Goal: Information Seeking & Learning: Learn about a topic

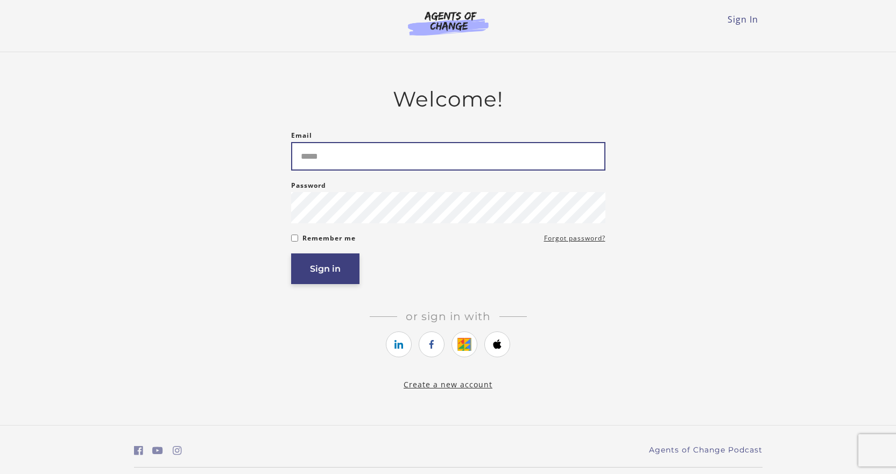
type input "**********"
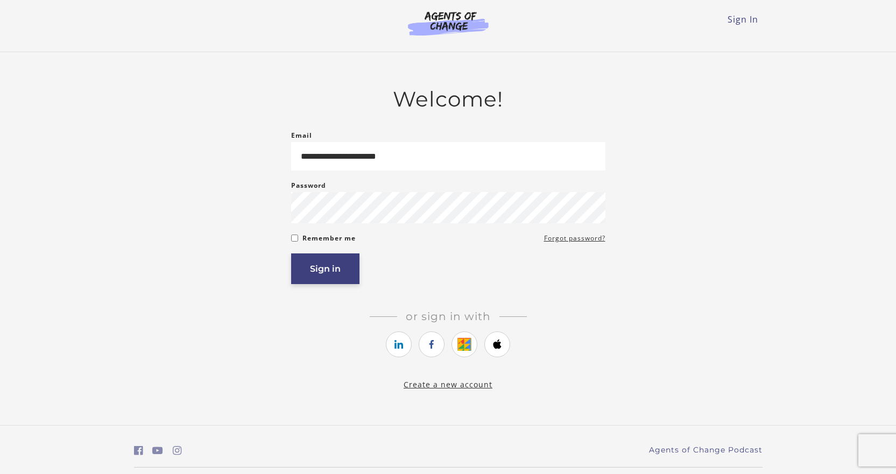
click at [330, 274] on button "Sign in" at bounding box center [325, 268] width 68 height 31
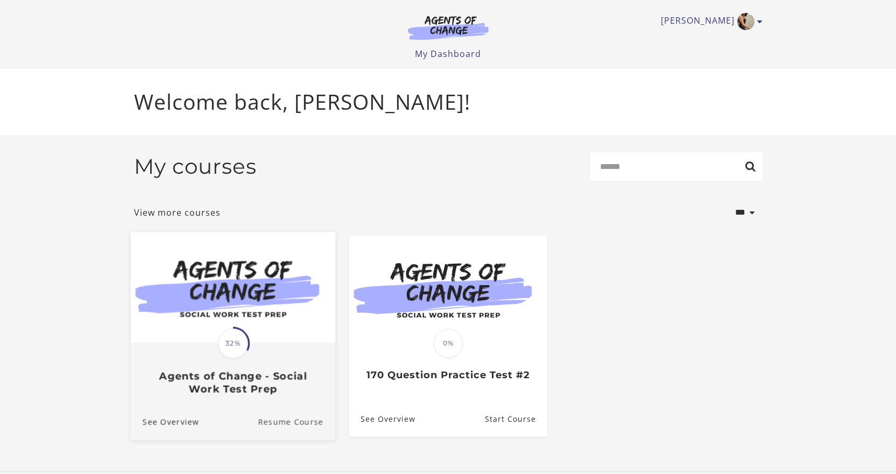
scroll to position [9, 0]
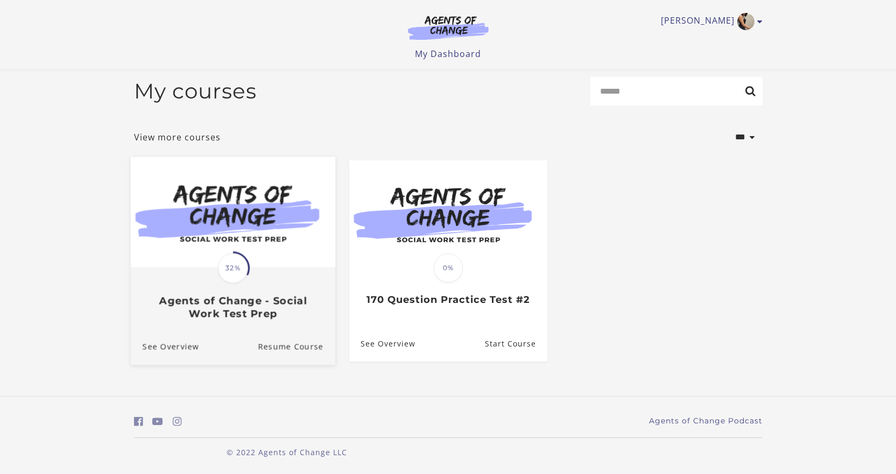
click at [266, 235] on img at bounding box center [232, 212] width 204 height 110
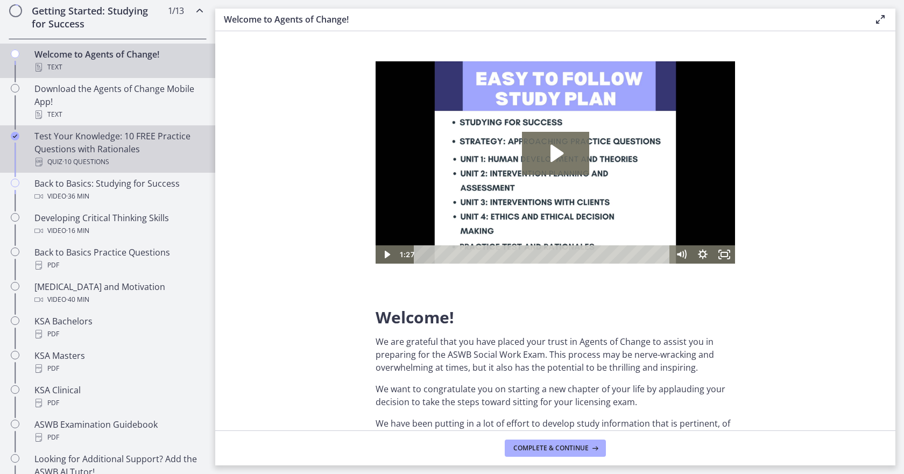
scroll to position [215, 0]
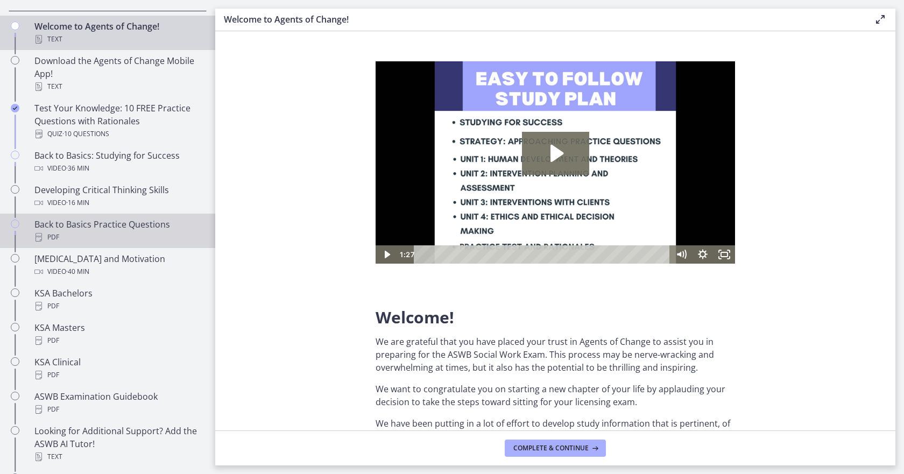
click at [112, 221] on div "Back to Basics Practice Questions PDF" at bounding box center [118, 231] width 168 height 26
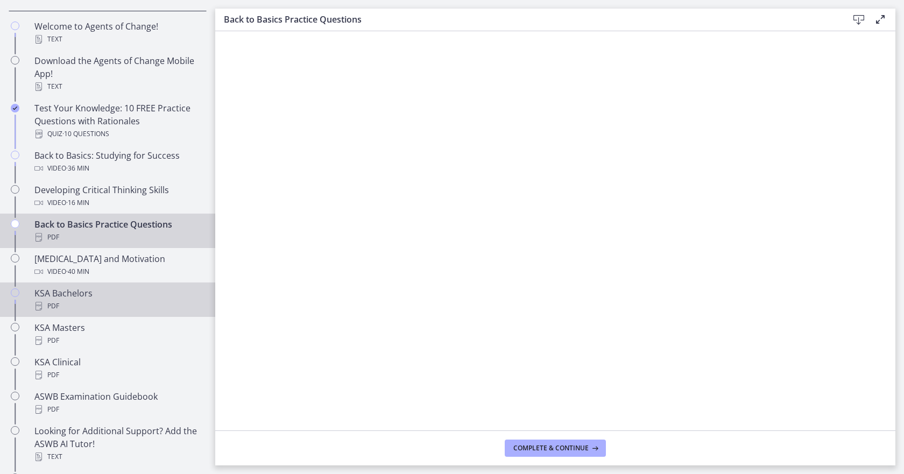
click at [118, 297] on div "KSA Bachelors PDF" at bounding box center [118, 300] width 168 height 26
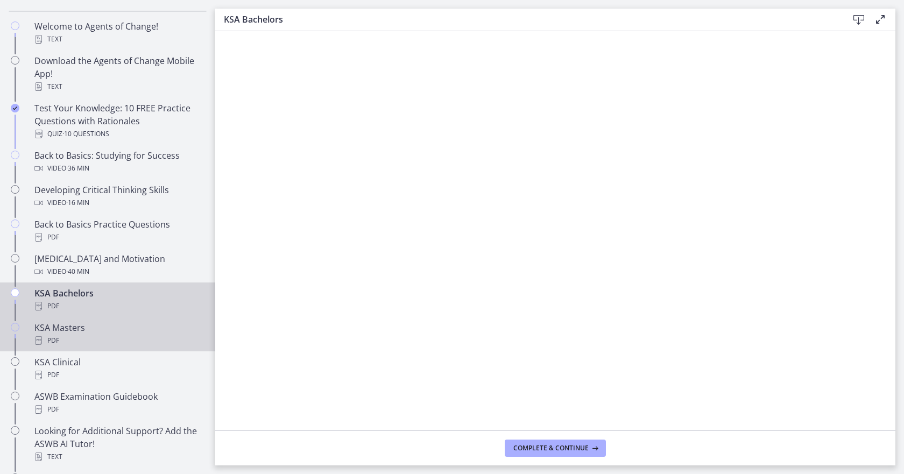
click at [107, 335] on div "PDF" at bounding box center [118, 340] width 168 height 13
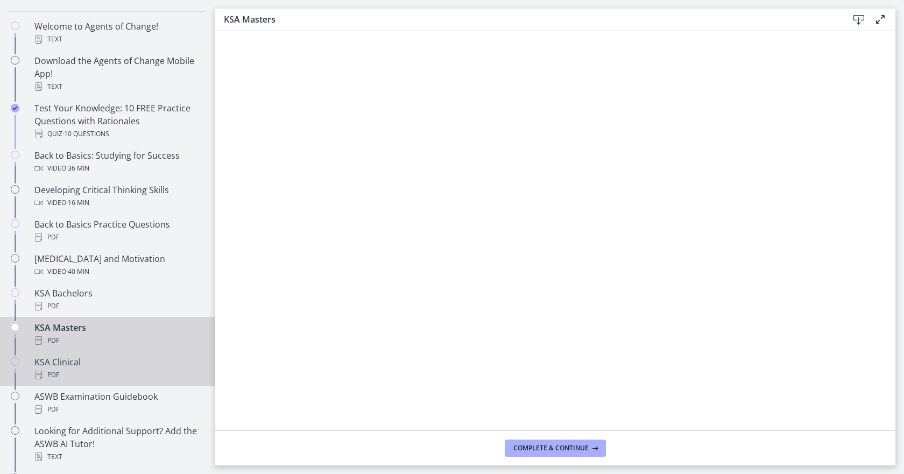
click at [90, 359] on div "KSA Clinical PDF" at bounding box center [118, 369] width 168 height 26
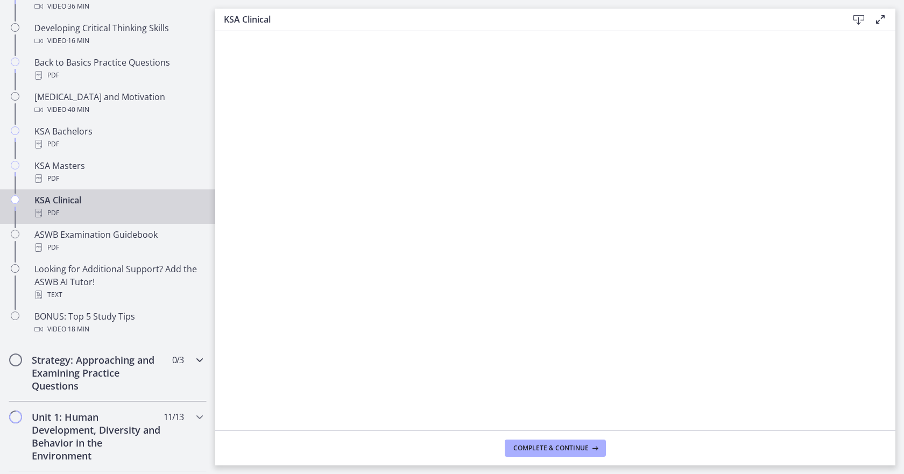
scroll to position [430, 0]
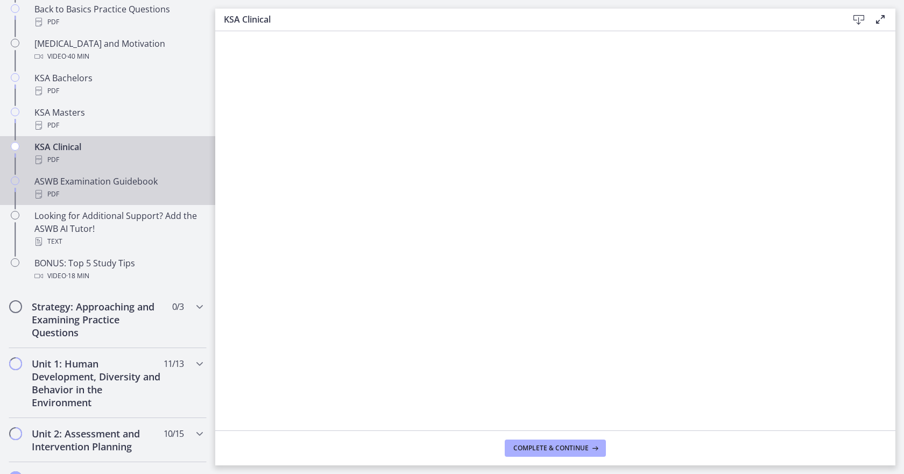
click at [104, 193] on div "PDF" at bounding box center [118, 194] width 168 height 13
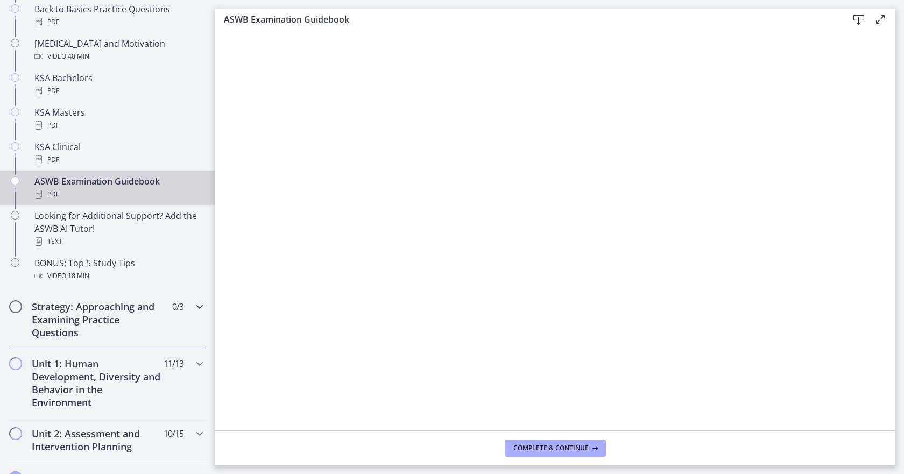
drag, startPoint x: 117, startPoint y: 320, endPoint x: 111, endPoint y: 320, distance: 5.9
click at [115, 320] on h2 "Strategy: Approaching and Examining Practice Questions" at bounding box center [97, 319] width 131 height 39
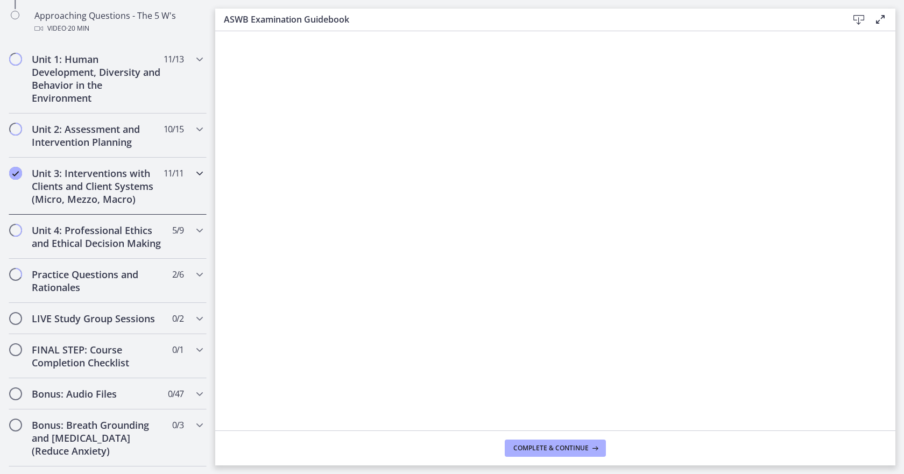
scroll to position [268, 0]
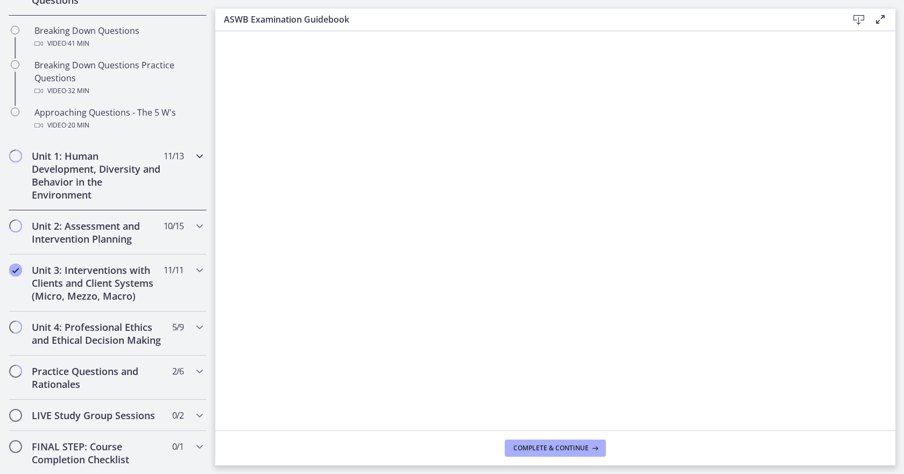
click at [193, 153] on icon "Chapters" at bounding box center [199, 156] width 13 height 13
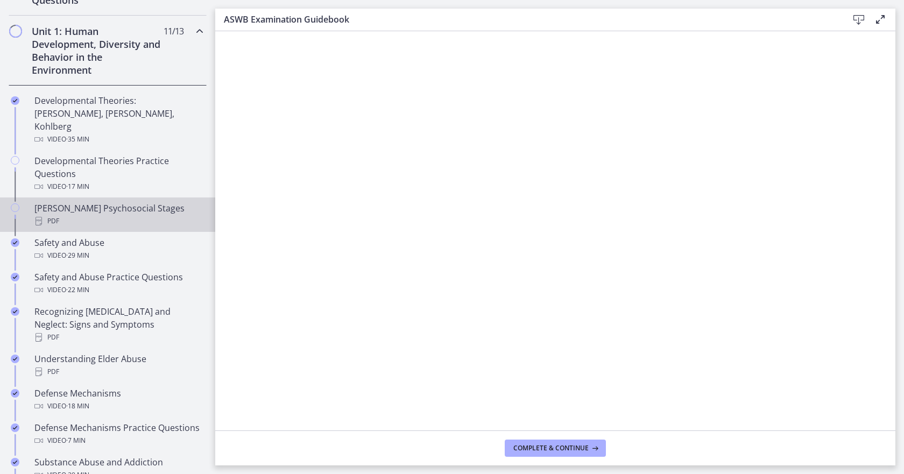
scroll to position [53, 0]
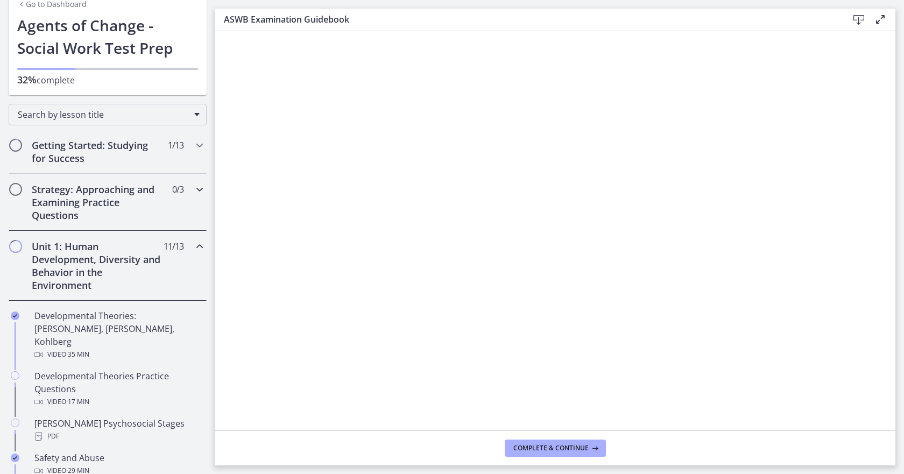
click at [193, 188] on icon "Chapters" at bounding box center [199, 189] width 13 height 13
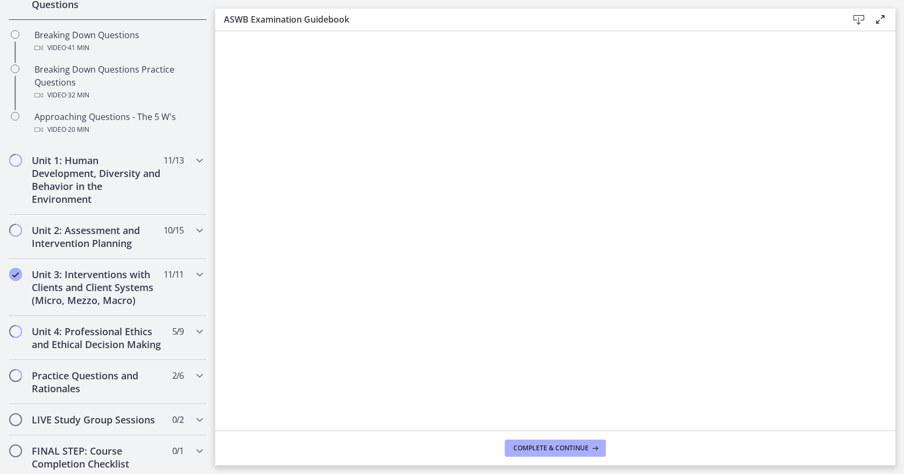
scroll to position [268, 0]
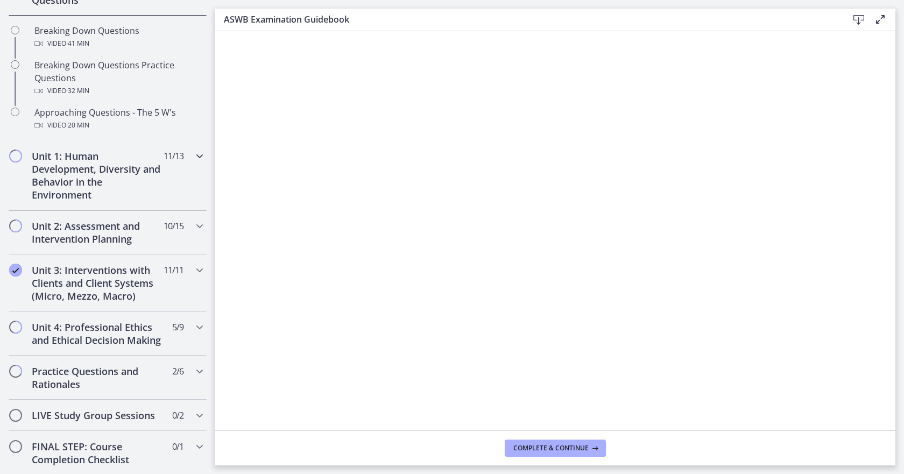
click at [194, 158] on icon "Chapters" at bounding box center [199, 156] width 13 height 13
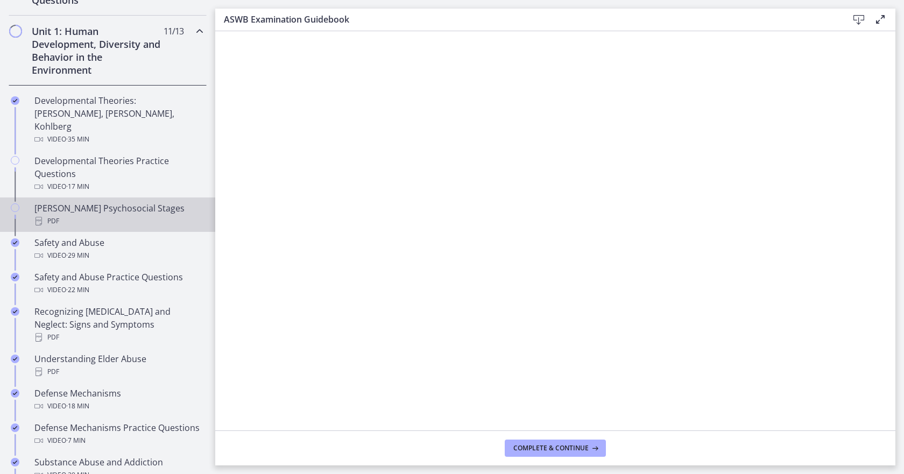
click at [110, 215] on div "PDF" at bounding box center [118, 221] width 168 height 13
click at [856, 17] on icon at bounding box center [858, 19] width 13 height 13
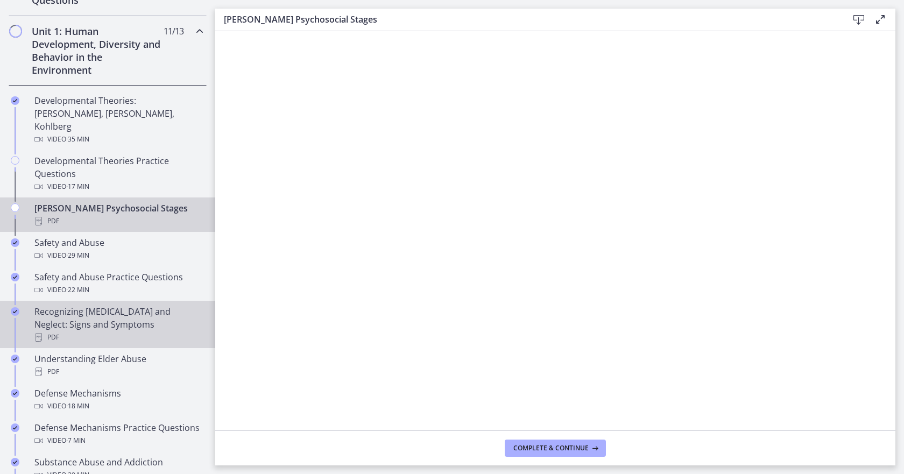
click at [91, 306] on div "Recognizing [MEDICAL_DATA] and Neglect: Signs and Symptoms PDF" at bounding box center [118, 324] width 168 height 39
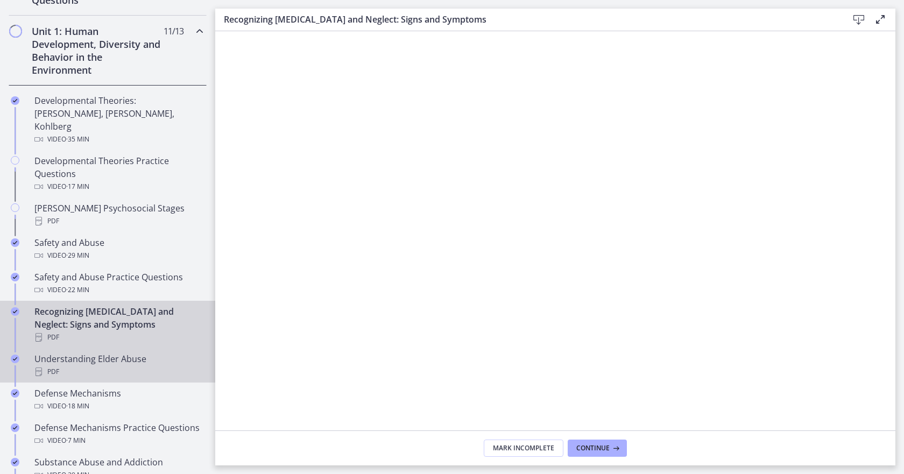
click at [76, 365] on div "PDF" at bounding box center [118, 371] width 168 height 13
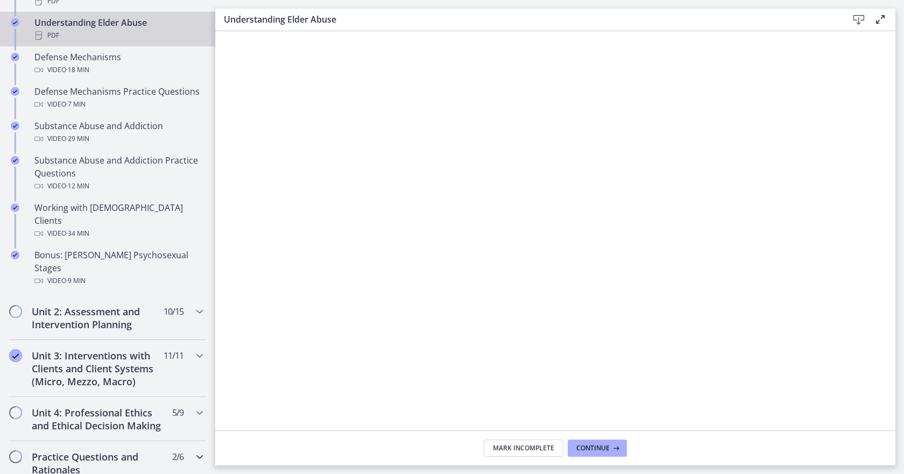
scroll to position [644, 0]
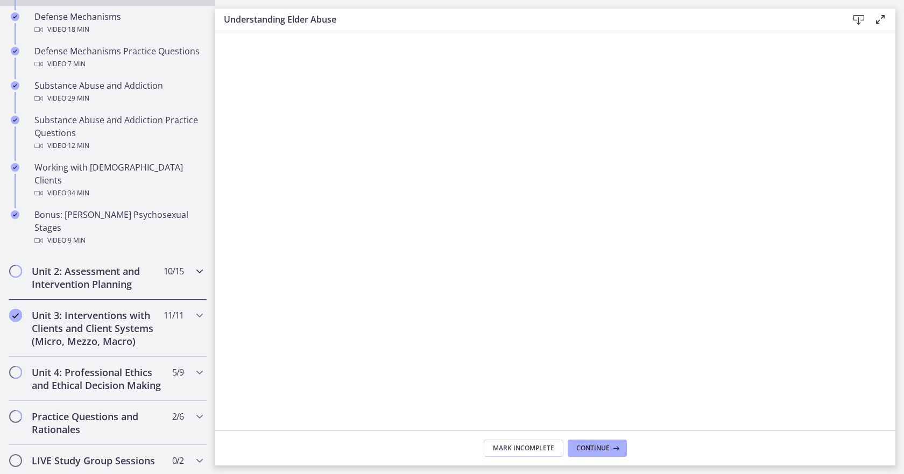
click at [109, 265] on h2 "Unit 2: Assessment and Intervention Planning" at bounding box center [97, 278] width 131 height 26
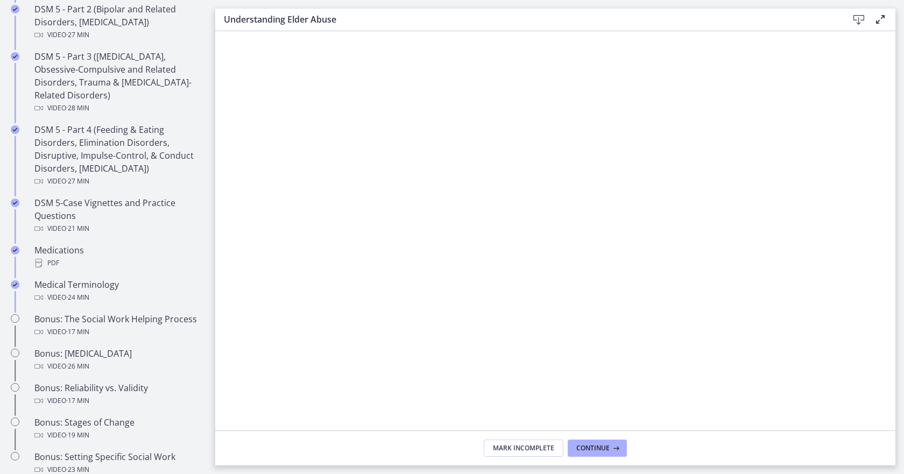
scroll to position [591, 0]
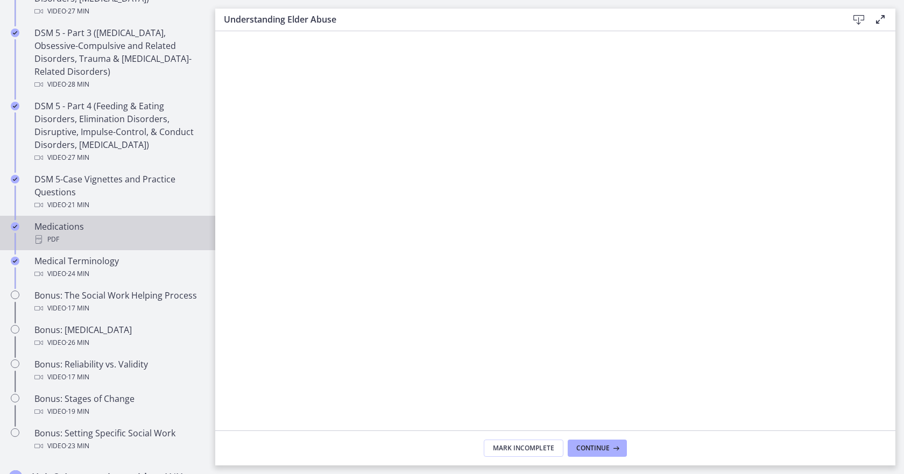
click at [108, 242] on div "PDF" at bounding box center [118, 239] width 168 height 13
click at [854, 17] on icon at bounding box center [858, 19] width 13 height 13
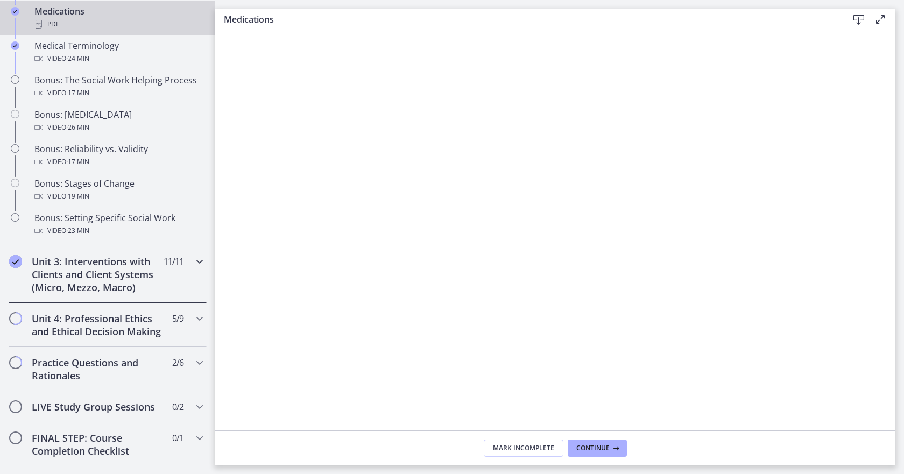
click at [140, 283] on h2 "Unit 3: Interventions with Clients and Client Systems (Micro, Mezzo, Macro)" at bounding box center [97, 274] width 131 height 39
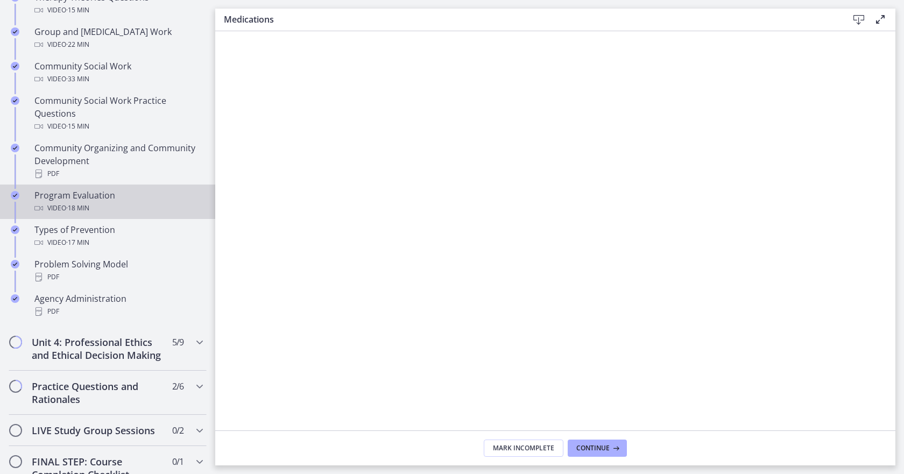
scroll to position [326, 0]
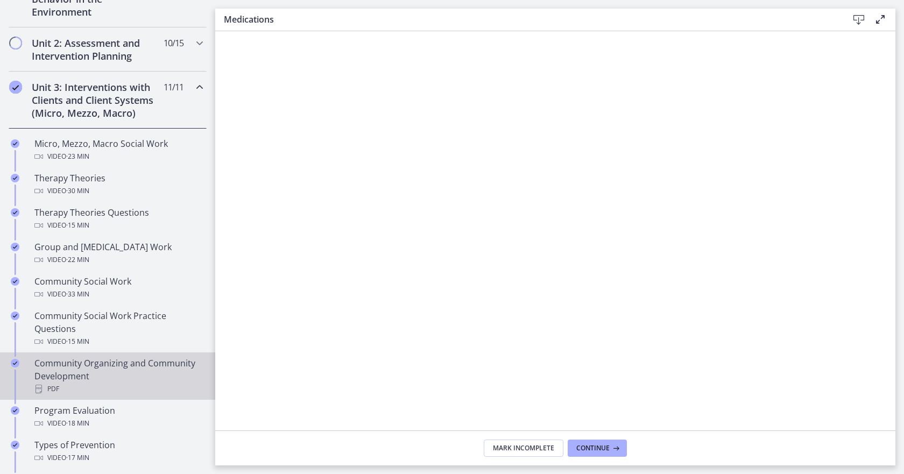
click at [96, 375] on div "Community Organizing and Community Development PDF" at bounding box center [118, 376] width 168 height 39
click at [859, 16] on icon at bounding box center [858, 19] width 13 height 13
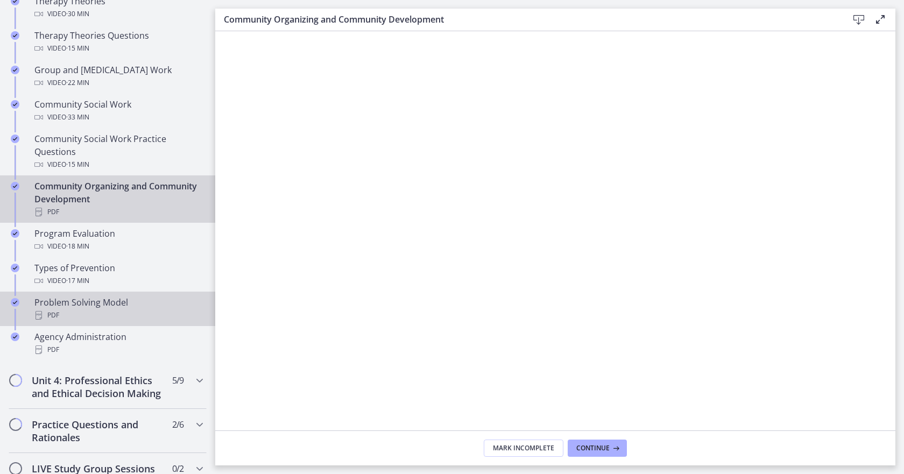
scroll to position [541, 0]
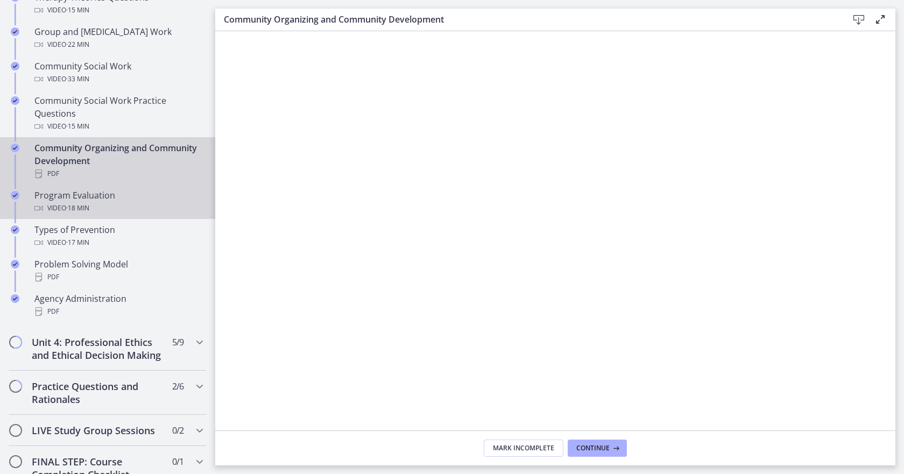
click at [119, 207] on div "Video · 18 min" at bounding box center [118, 208] width 168 height 13
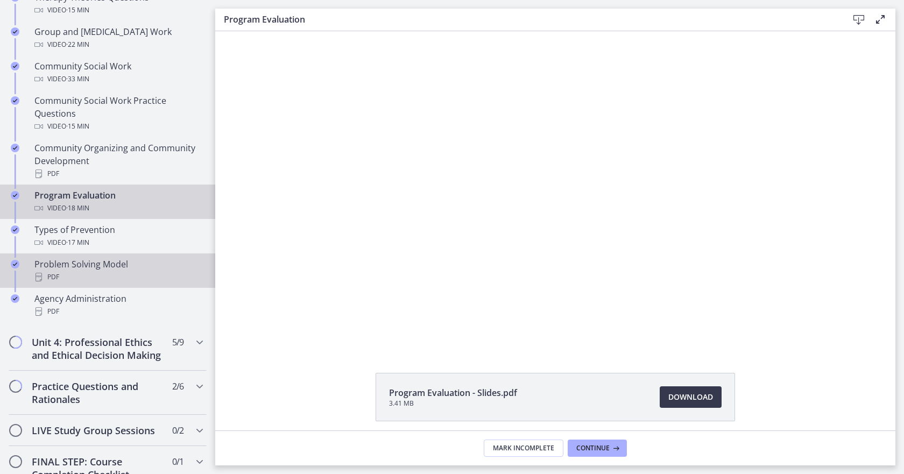
click at [106, 279] on div "PDF" at bounding box center [118, 277] width 168 height 13
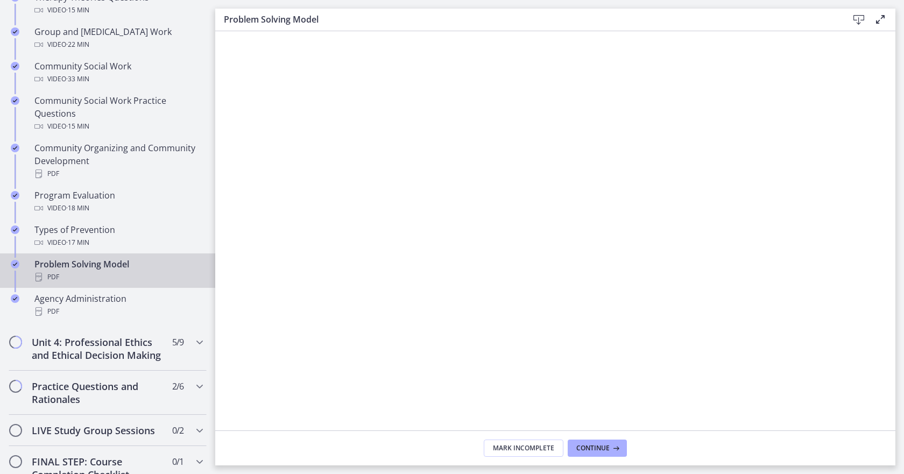
click at [860, 24] on icon at bounding box center [858, 19] width 13 height 13
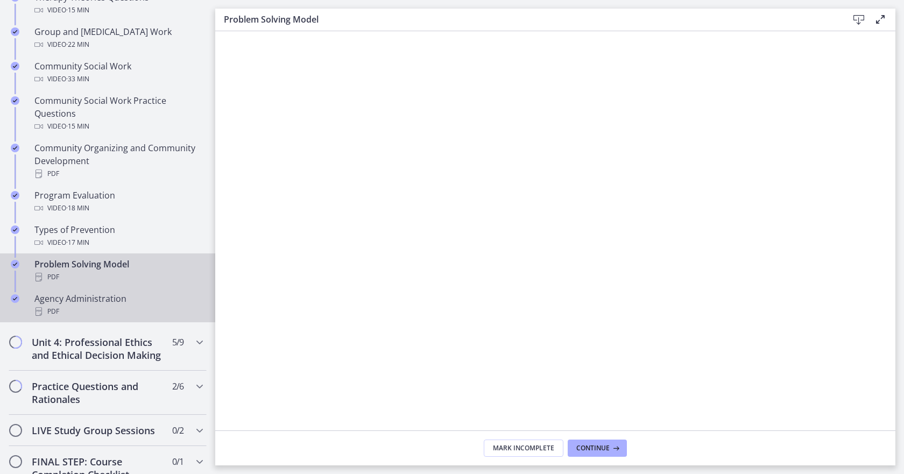
click at [78, 311] on div "PDF" at bounding box center [118, 311] width 168 height 13
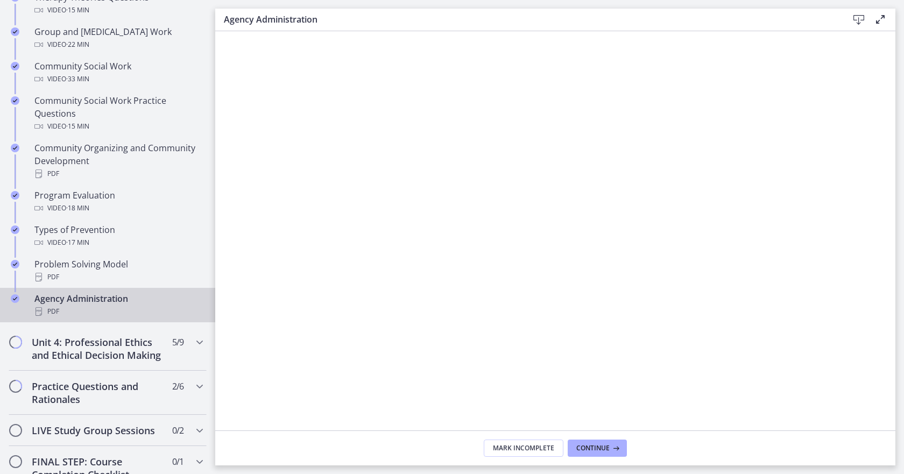
click at [854, 17] on icon at bounding box center [858, 19] width 13 height 13
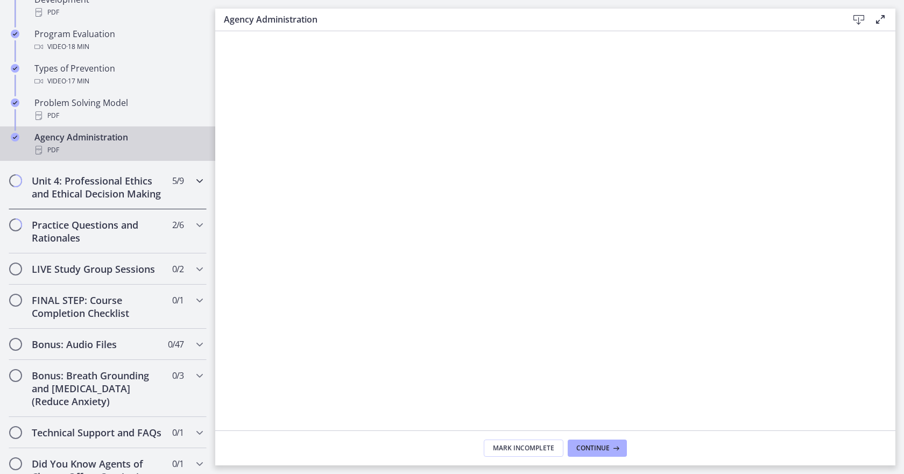
click at [78, 185] on h2 "Unit 4: Professional Ethics and Ethical Decision Making" at bounding box center [97, 187] width 131 height 26
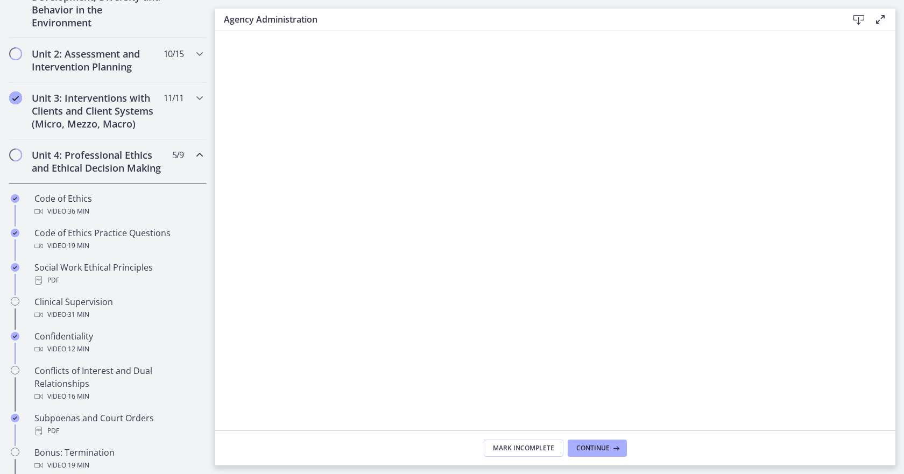
scroll to position [310, 0]
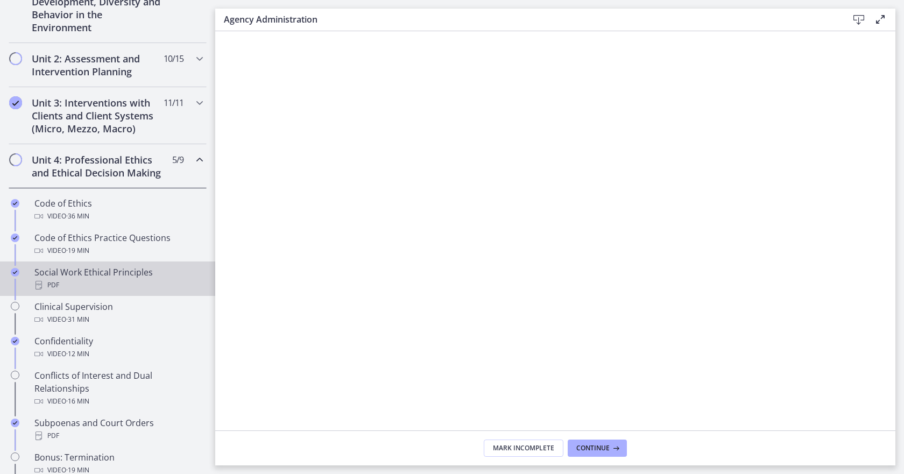
click at [117, 279] on div "Social Work Ethical Principles PDF" at bounding box center [118, 279] width 168 height 26
click at [859, 16] on icon at bounding box center [858, 19] width 13 height 13
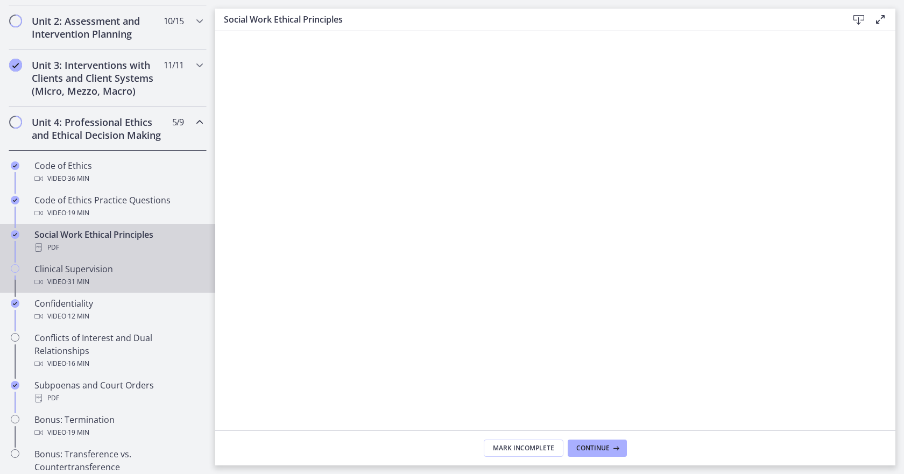
scroll to position [418, 0]
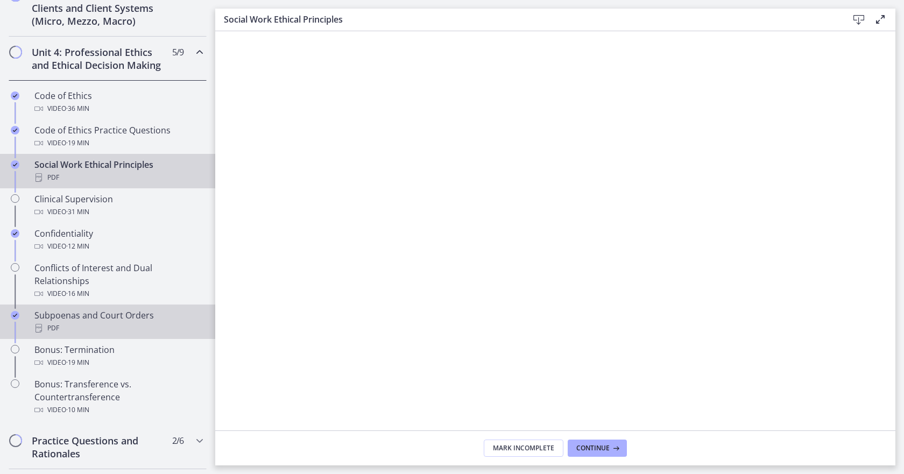
click at [101, 335] on div "PDF" at bounding box center [118, 328] width 168 height 13
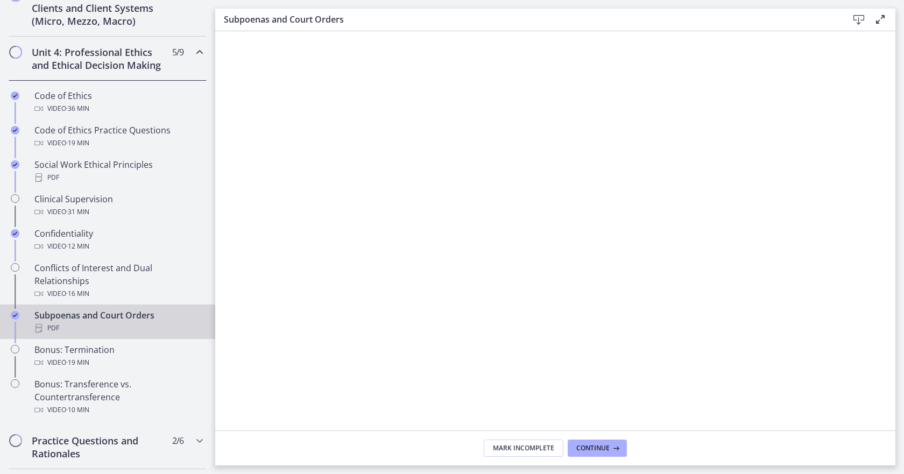
click at [854, 20] on icon at bounding box center [858, 19] width 13 height 13
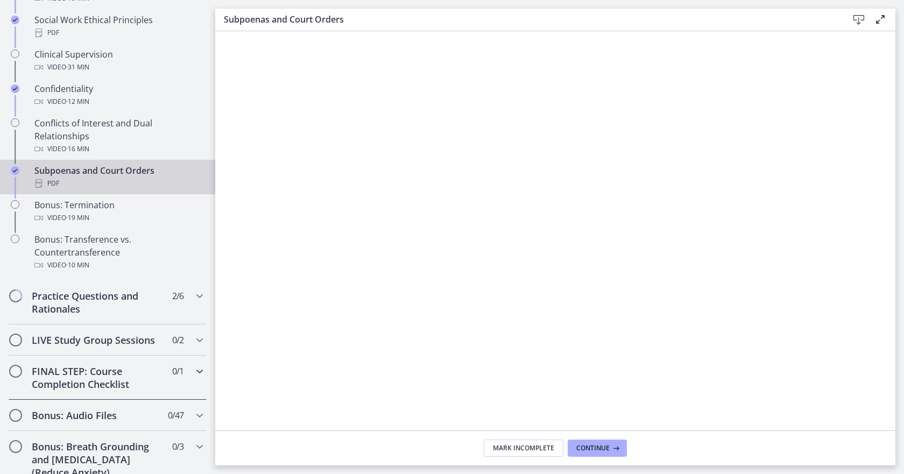
scroll to position [579, 0]
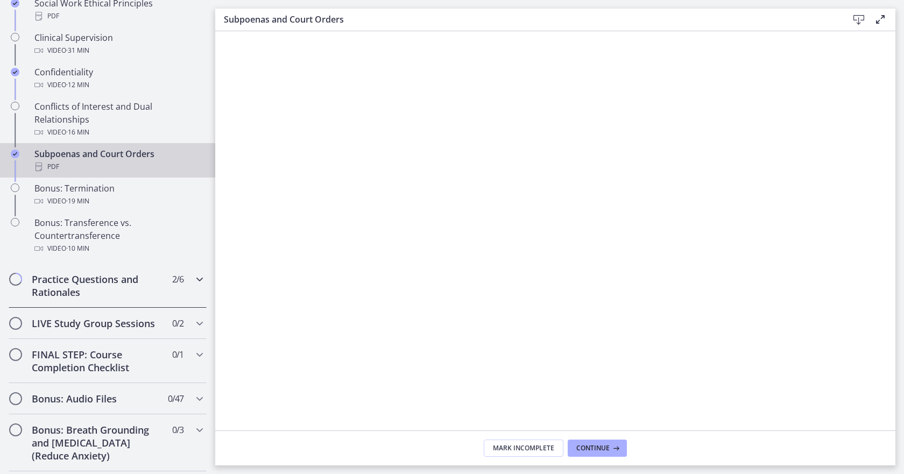
click at [147, 299] on h2 "Practice Questions and Rationales" at bounding box center [97, 286] width 131 height 26
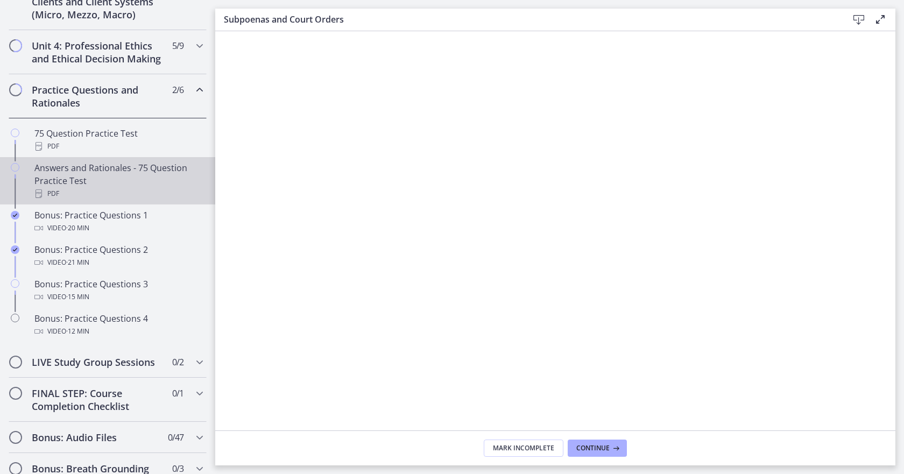
scroll to position [413, 0]
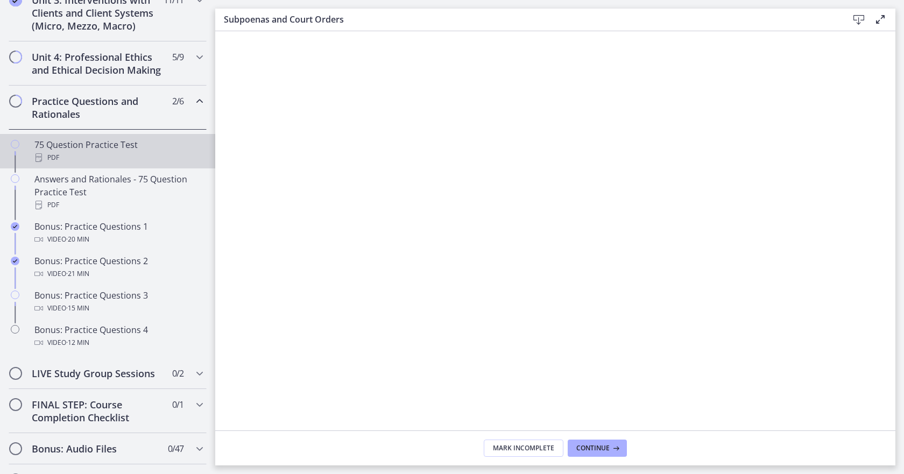
click at [93, 164] on div "PDF" at bounding box center [118, 157] width 168 height 13
click at [855, 15] on icon at bounding box center [858, 19] width 13 height 13
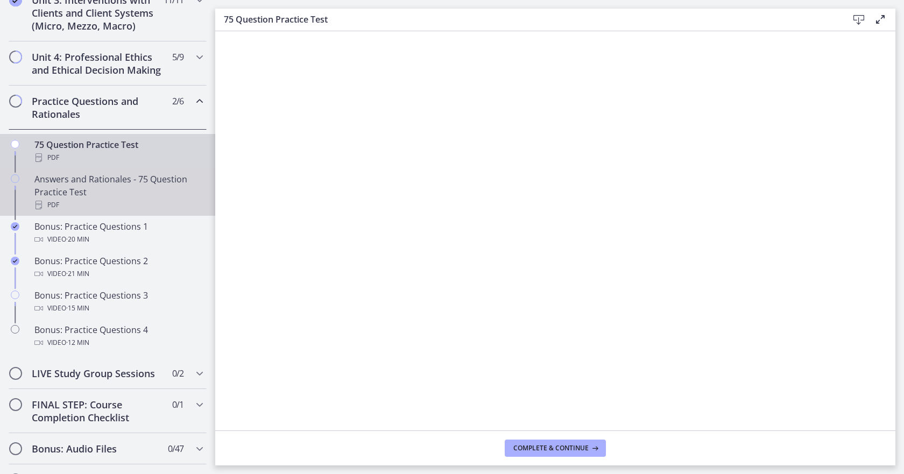
click at [91, 206] on div "Answers and Rationales - 75 Question Practice Test PDF" at bounding box center [118, 192] width 168 height 39
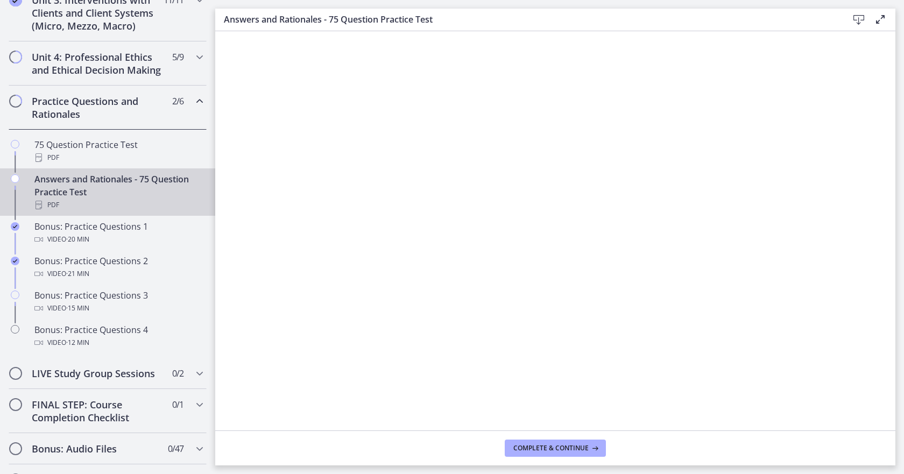
click at [856, 18] on icon at bounding box center [858, 19] width 13 height 13
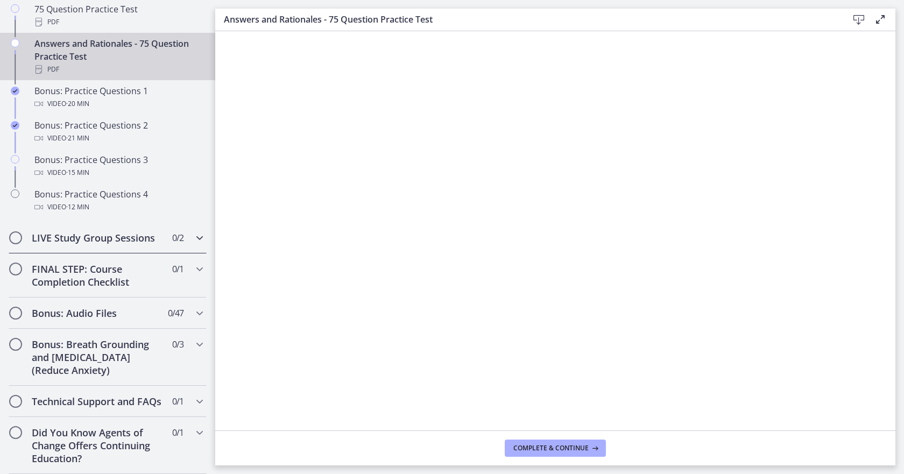
click at [136, 231] on h2 "LIVE Study Group Sessions" at bounding box center [97, 237] width 131 height 13
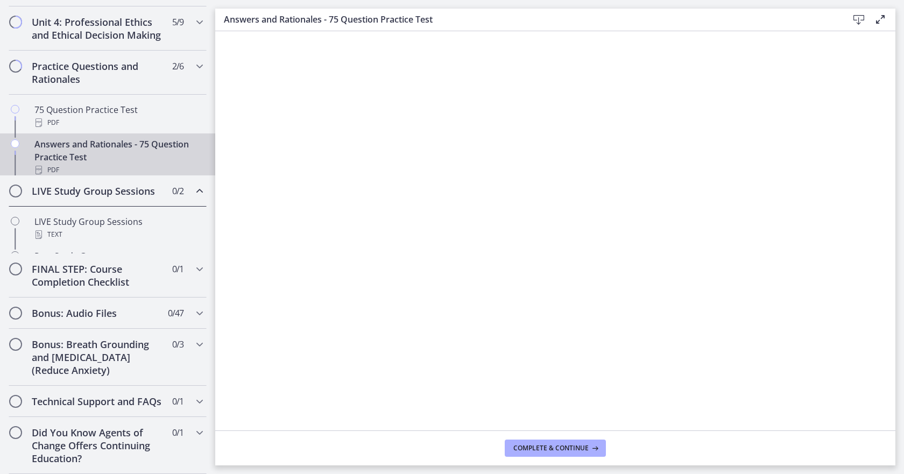
scroll to position [424, 0]
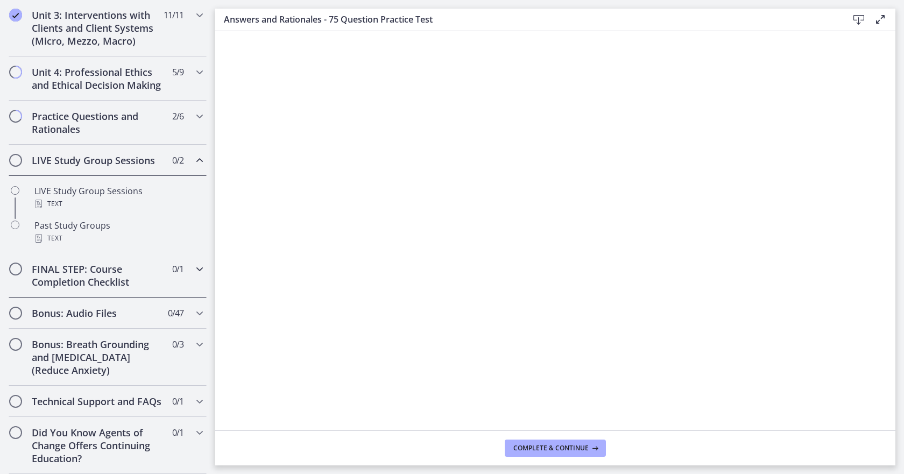
click at [136, 269] on h2 "FINAL STEP: Course Completion Checklist" at bounding box center [97, 275] width 131 height 26
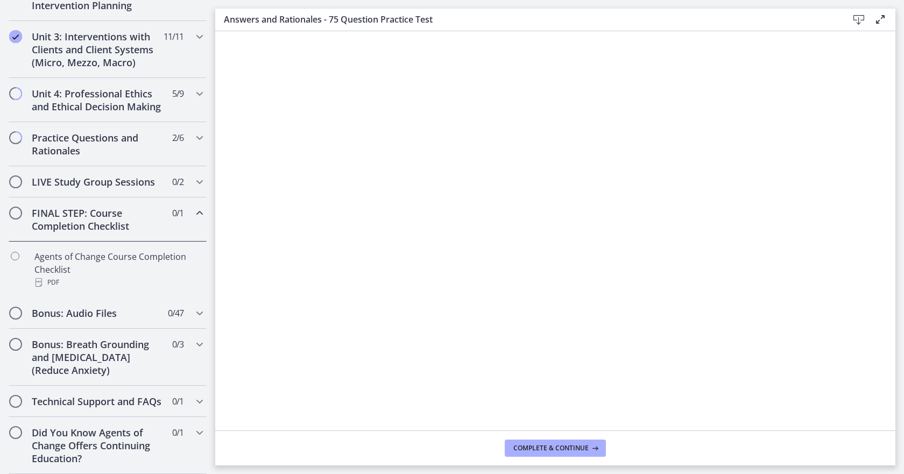
scroll to position [402, 0]
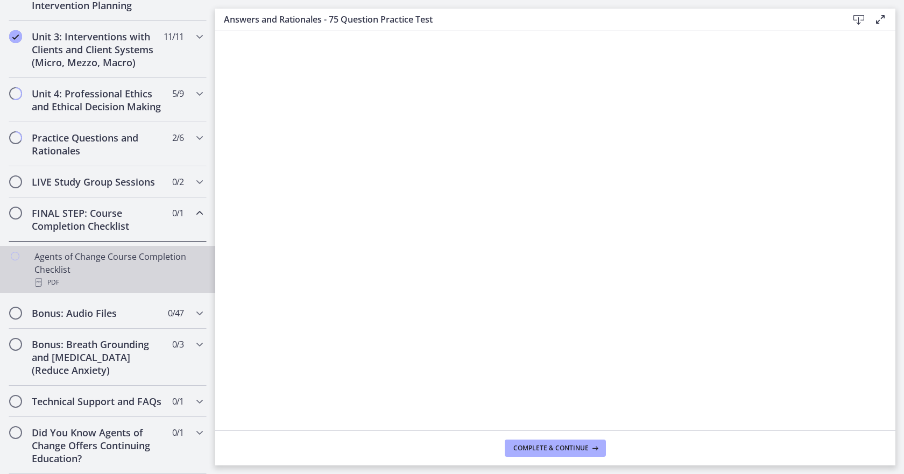
click at [137, 276] on div "PDF" at bounding box center [118, 282] width 168 height 13
click at [856, 19] on icon at bounding box center [858, 19] width 13 height 13
click at [105, 344] on h2 "Bonus: Breath Grounding and [MEDICAL_DATA] (Reduce Anxiety)" at bounding box center [97, 357] width 131 height 39
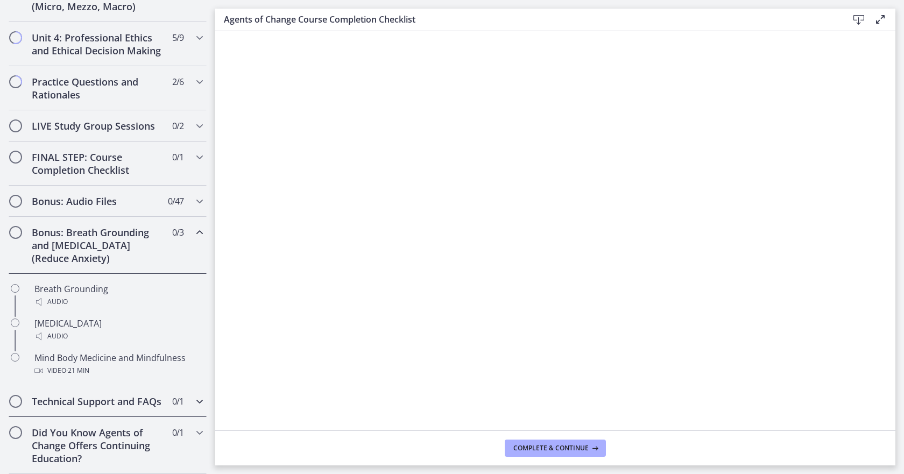
click at [112, 403] on h2 "Technical Support and FAQs" at bounding box center [97, 401] width 131 height 13
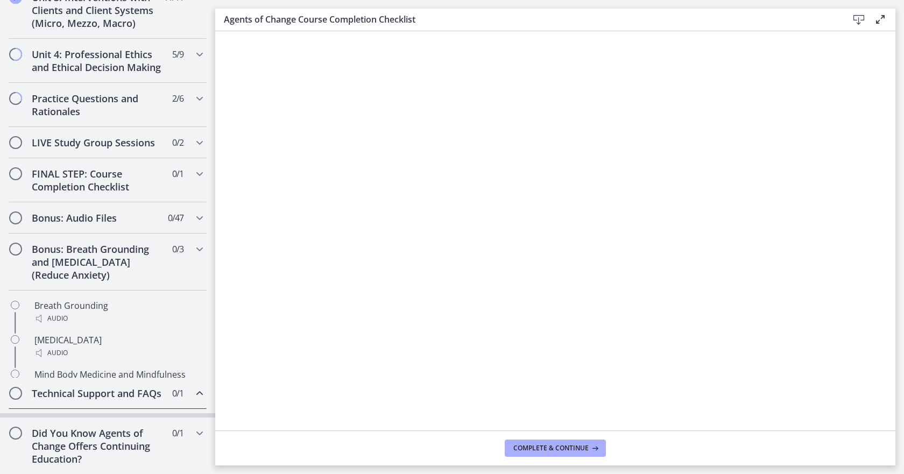
scroll to position [389, 0]
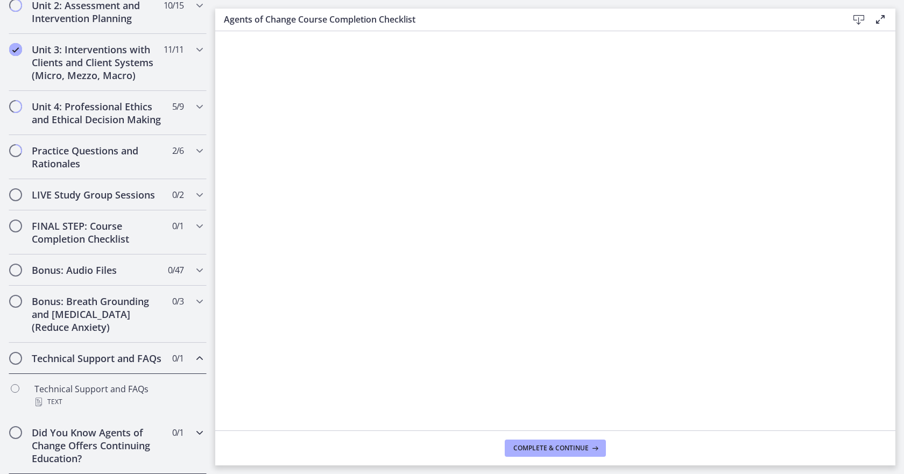
click at [119, 441] on h2 "Did You Know Agents of Change Offers Continuing Education?" at bounding box center [97, 445] width 131 height 39
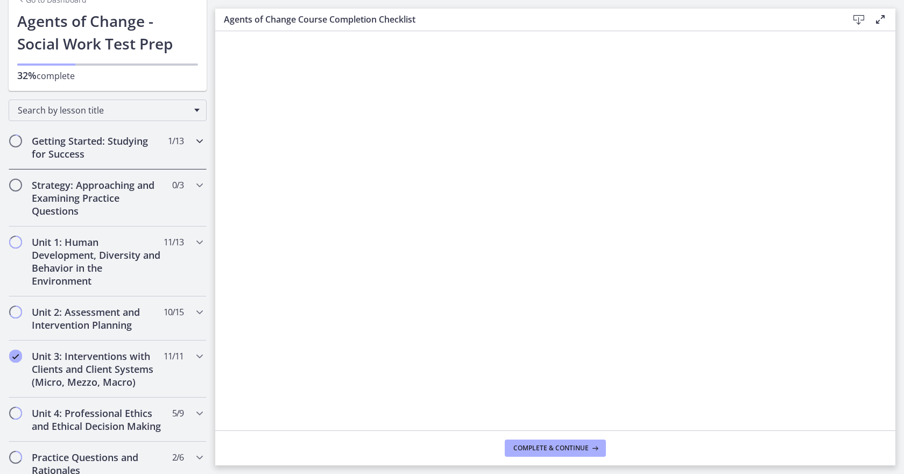
scroll to position [0, 0]
